Goal: Information Seeking & Learning: Learn about a topic

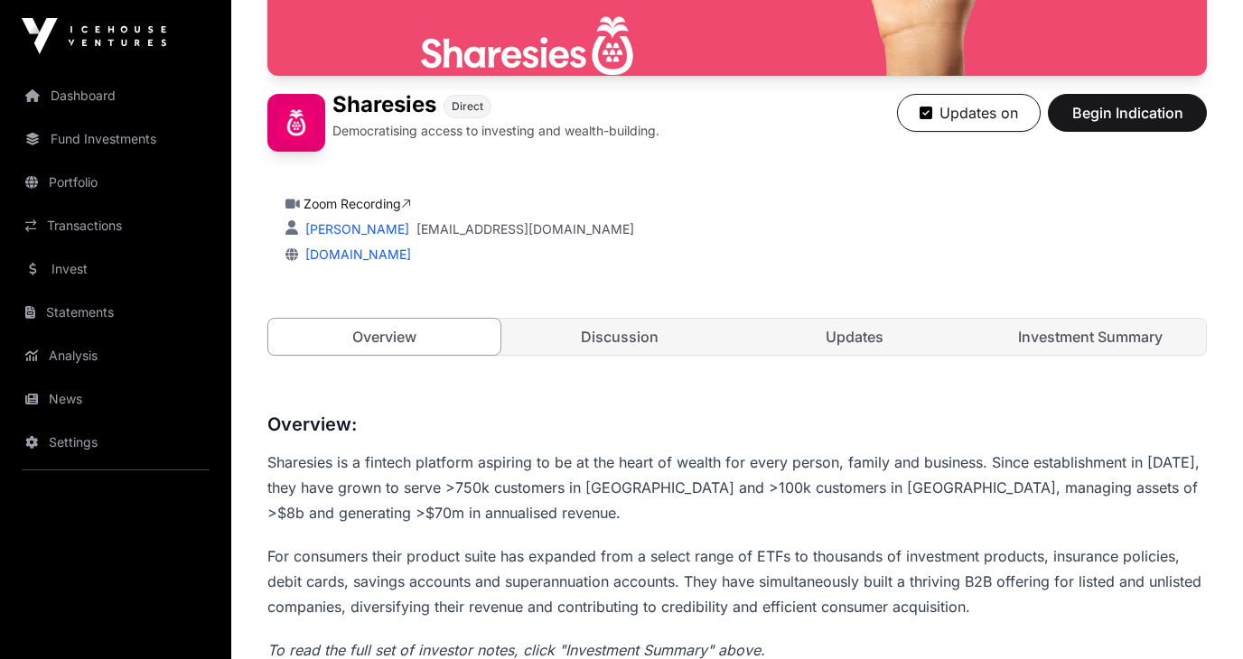
scroll to position [373, 0]
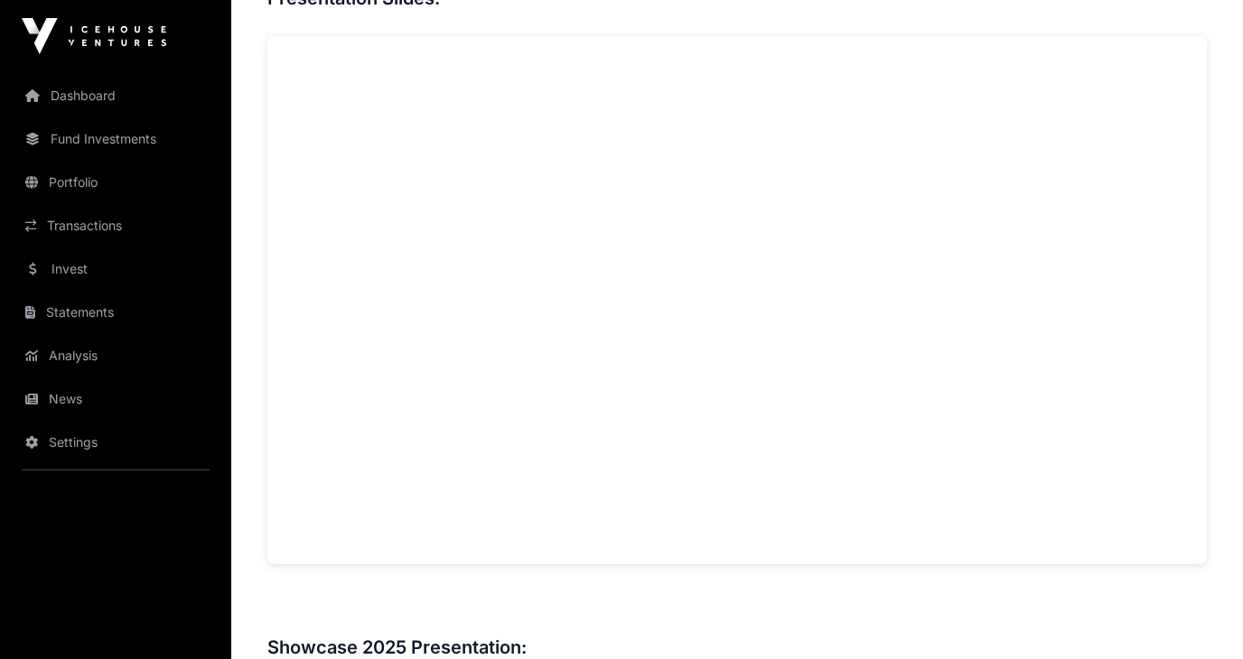
scroll to position [1347, 0]
